Goal: Book appointment/travel/reservation

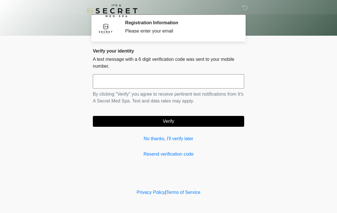
click at [195, 84] on input "text" at bounding box center [168, 81] width 151 height 14
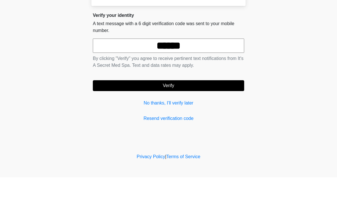
type input "******"
click at [188, 116] on button "Verify" at bounding box center [168, 121] width 151 height 11
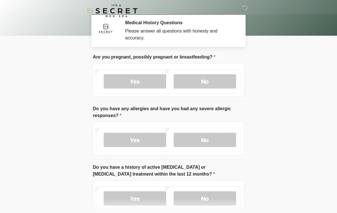
click at [217, 78] on label "No" at bounding box center [204, 81] width 62 height 14
click at [210, 137] on label "No" at bounding box center [204, 140] width 62 height 14
click at [217, 202] on label "No" at bounding box center [204, 198] width 62 height 14
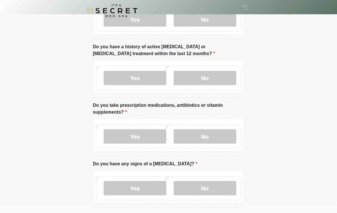
scroll to position [125, 0]
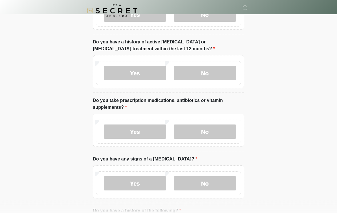
click at [219, 127] on label "No" at bounding box center [204, 132] width 62 height 14
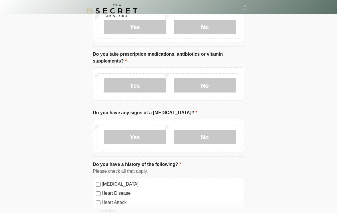
scroll to position [171, 0]
click at [208, 135] on label "No" at bounding box center [204, 137] width 62 height 14
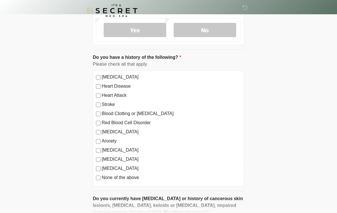
scroll to position [278, 0]
click at [125, 179] on label "None of the above" at bounding box center [171, 177] width 139 height 7
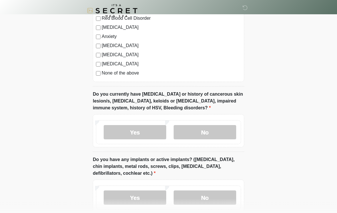
scroll to position [383, 0]
click at [217, 130] on label "No" at bounding box center [204, 132] width 62 height 14
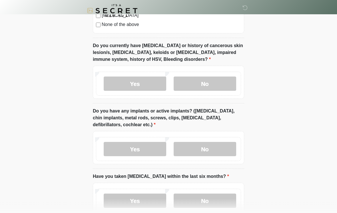
click at [208, 145] on label "No" at bounding box center [204, 149] width 62 height 14
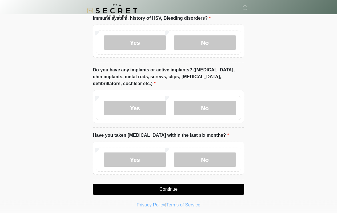
scroll to position [475, 0]
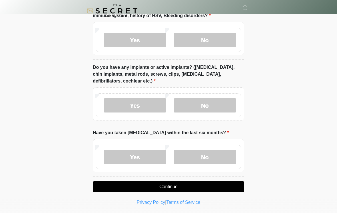
click at [209, 156] on label "No" at bounding box center [204, 157] width 62 height 14
click at [173, 188] on button "Continue" at bounding box center [168, 186] width 151 height 11
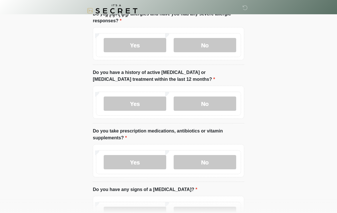
scroll to position [0, 0]
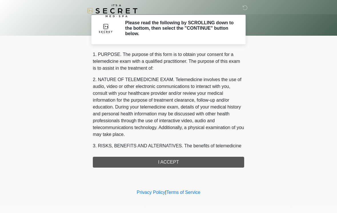
click at [176, 162] on div "1. PURPOSE. The purpose of this form is to obtain your consent for a telemedici…" at bounding box center [168, 109] width 151 height 116
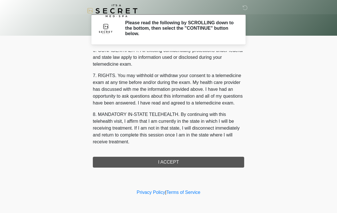
scroll to position [232, 0]
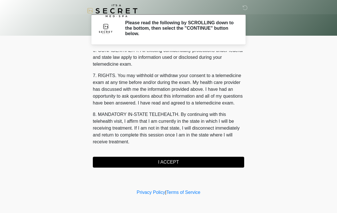
click at [177, 160] on button "I ACCEPT" at bounding box center [168, 162] width 151 height 11
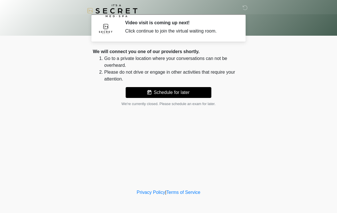
click at [182, 92] on button "Schedule for later" at bounding box center [168, 92] width 86 height 11
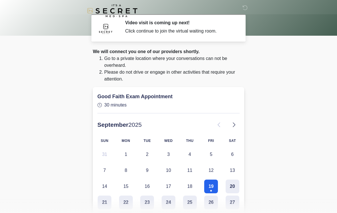
click at [212, 185] on button "19" at bounding box center [211, 186] width 14 height 14
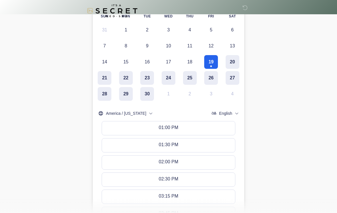
scroll to position [124, 0]
